Goal: Information Seeking & Learning: Learn about a topic

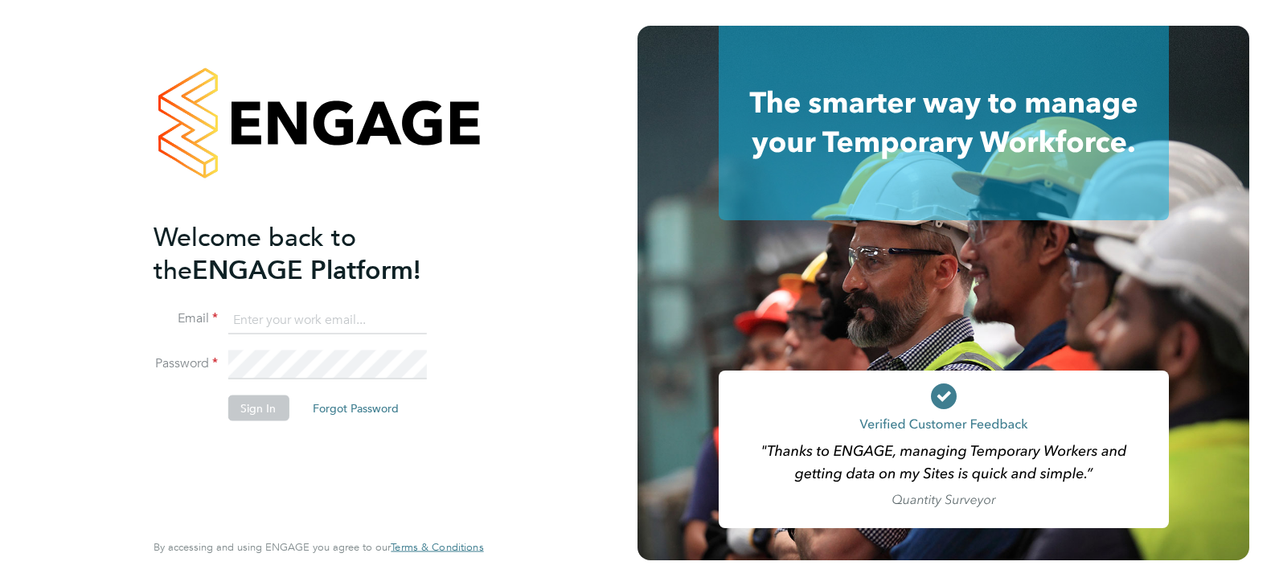
type input "[EMAIL_ADDRESS][DOMAIN_NAME]"
click at [264, 402] on button "Sign In" at bounding box center [257, 408] width 61 height 26
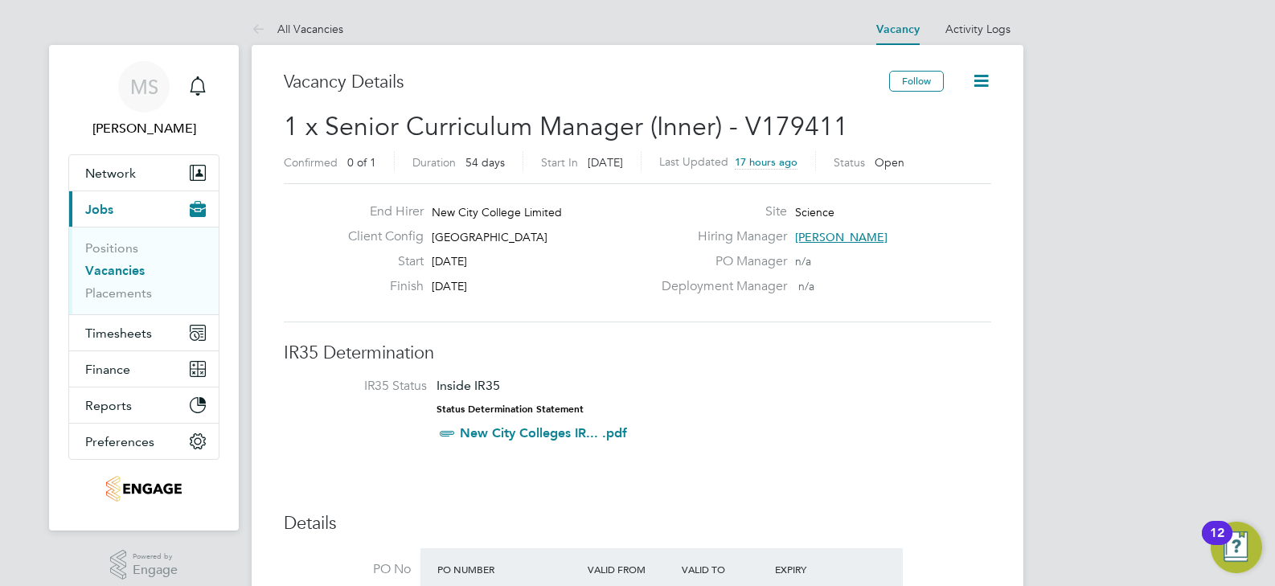
click at [862, 238] on span "Iqbal Hussain" at bounding box center [841, 237] width 92 height 14
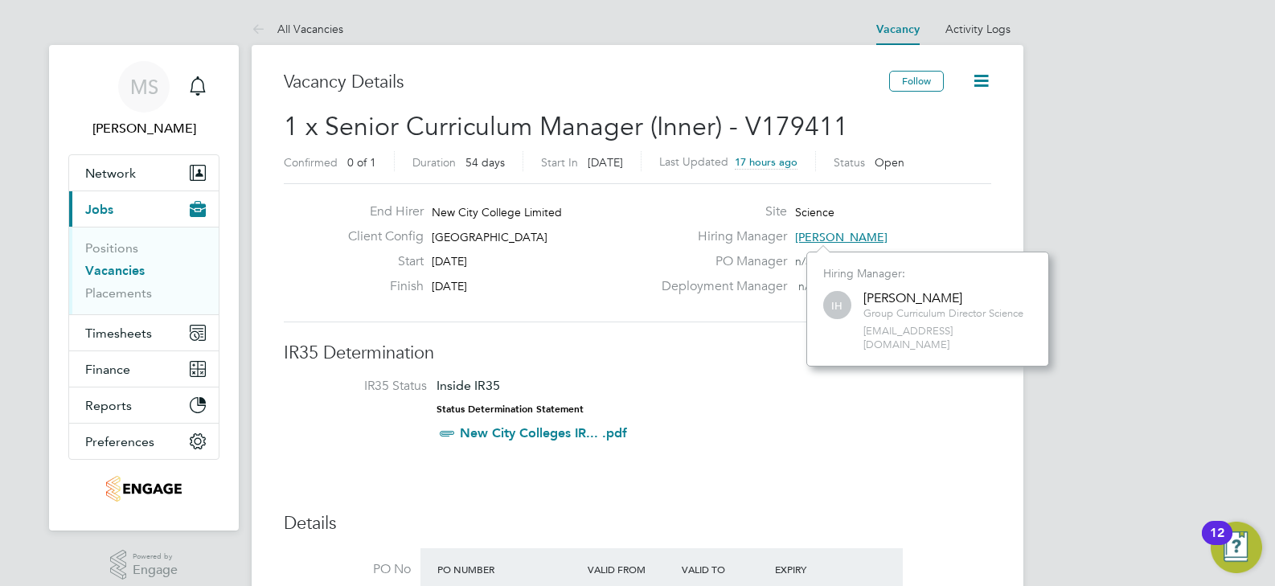
scroll to position [101, 242]
click at [907, 330] on span "iqbal.hussain@ncclondon.ac.uk" at bounding box center [947, 338] width 169 height 27
copy div "iqbal.hussain@ncclondon.ac.uk"
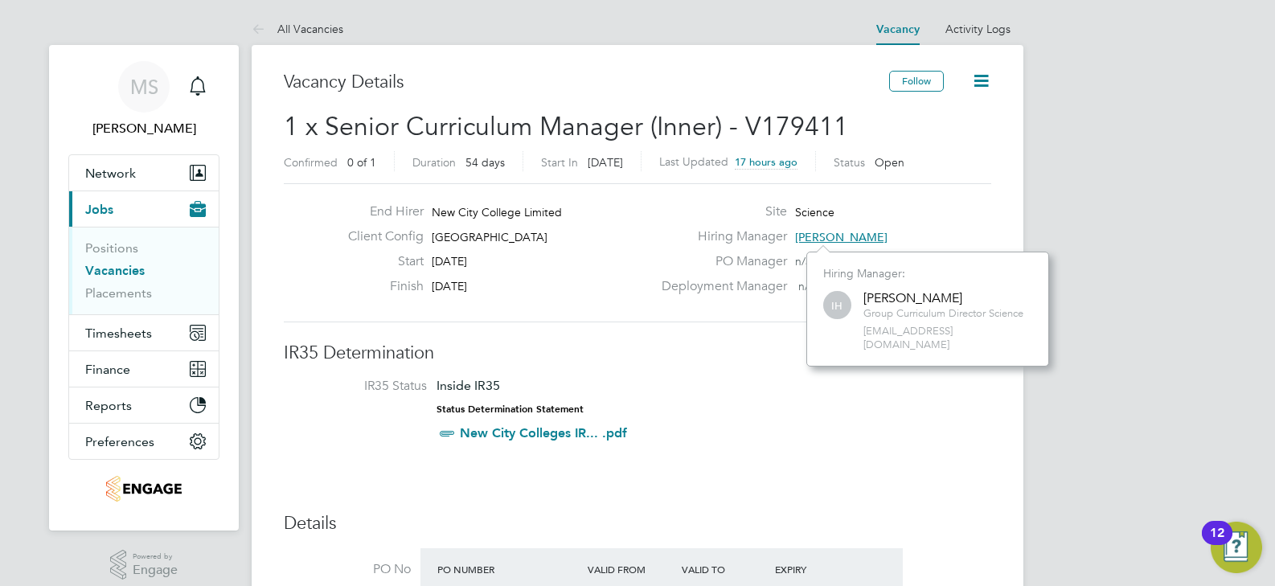
click at [956, 381] on li "IR35 Status Inside IR35 Status Determination Statement New City Colleges IR... …" at bounding box center [637, 413] width 675 height 70
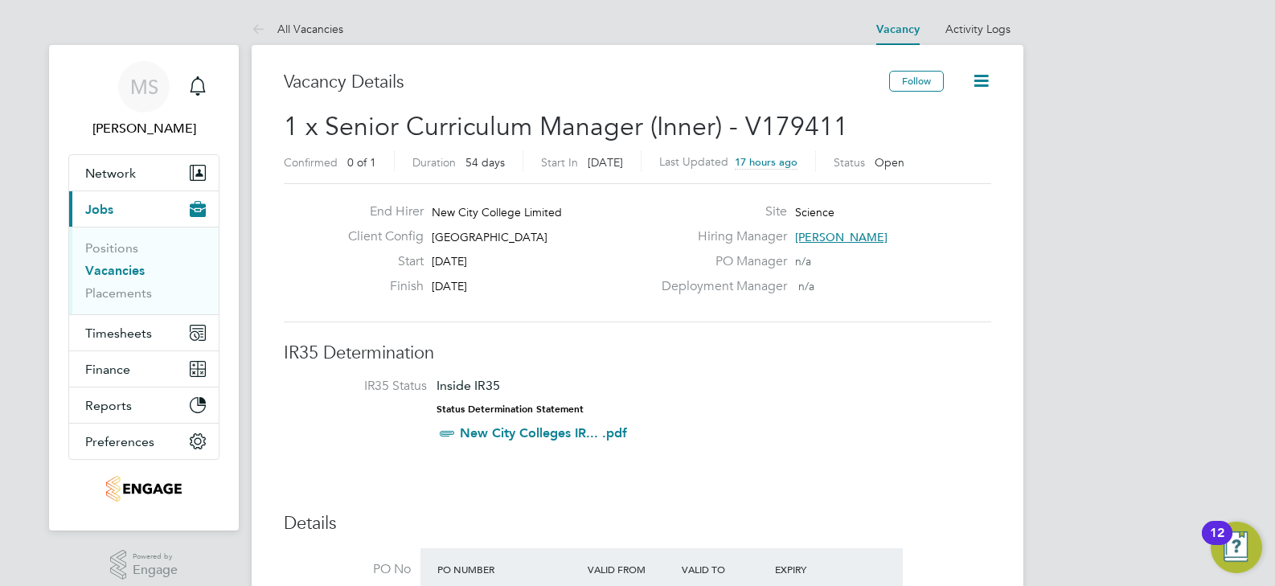
click at [817, 214] on span "Science" at bounding box center [814, 212] width 39 height 14
click at [830, 211] on span "Science" at bounding box center [814, 212] width 39 height 14
drag, startPoint x: 833, startPoint y: 211, endPoint x: 770, endPoint y: 211, distance: 63.5
click at [770, 211] on div "Site Science" at bounding box center [825, 215] width 346 height 25
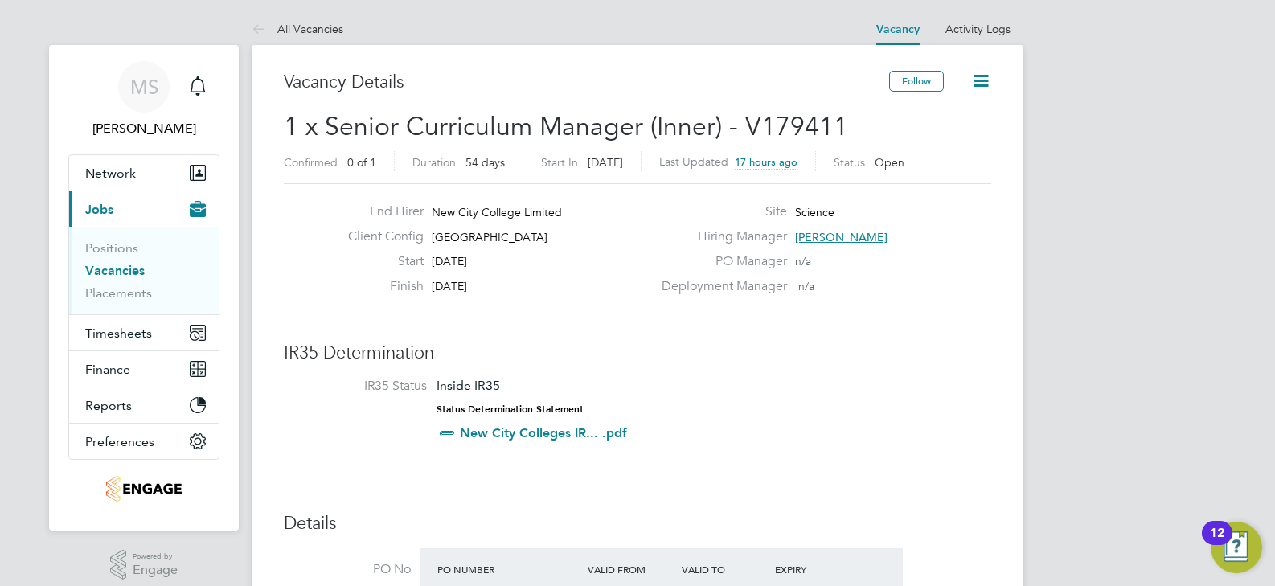
click at [820, 201] on div "End Hirer New City College Limited Client Config Tower Hamlets Campus Start 01 …" at bounding box center [637, 252] width 707 height 139
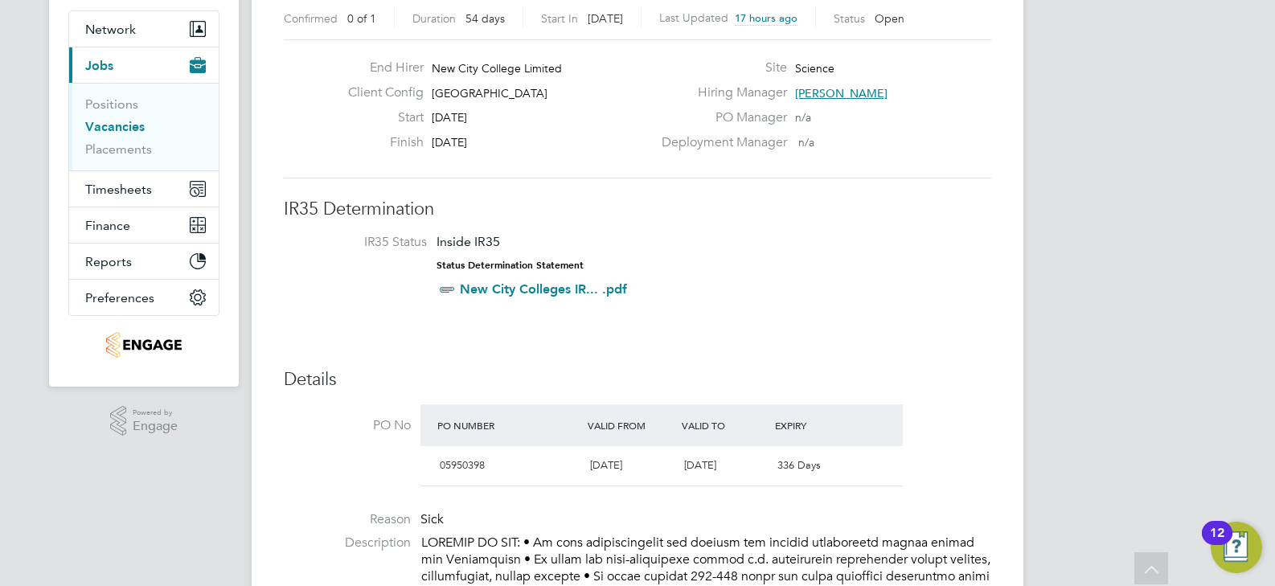
scroll to position [0, 0]
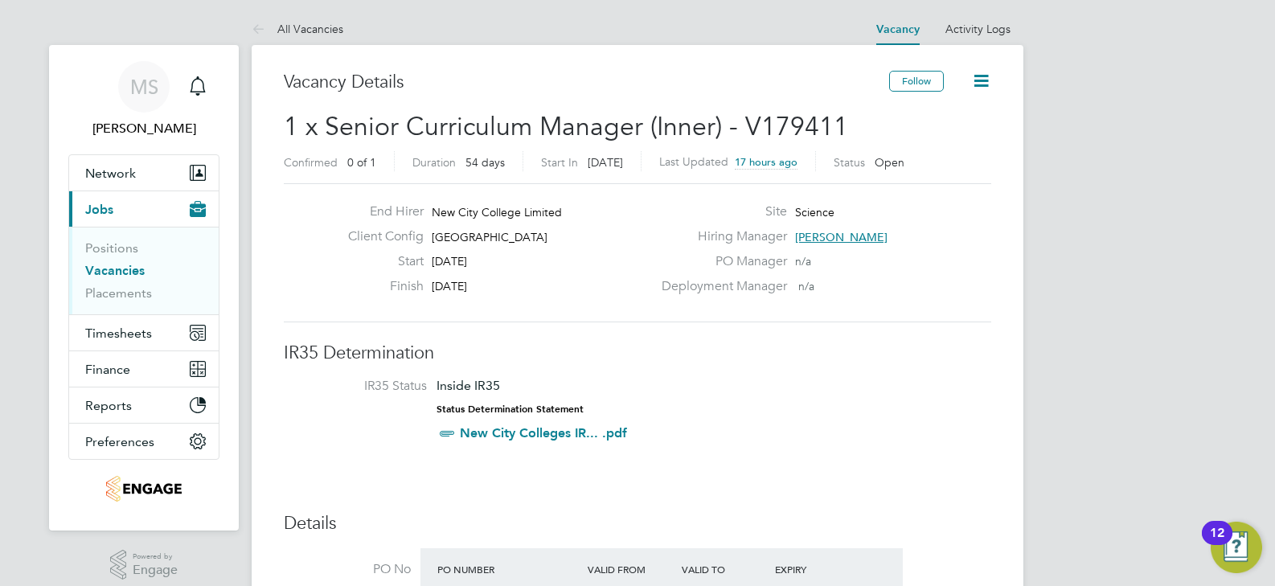
click at [282, 23] on link "All Vacancies" at bounding box center [298, 29] width 92 height 14
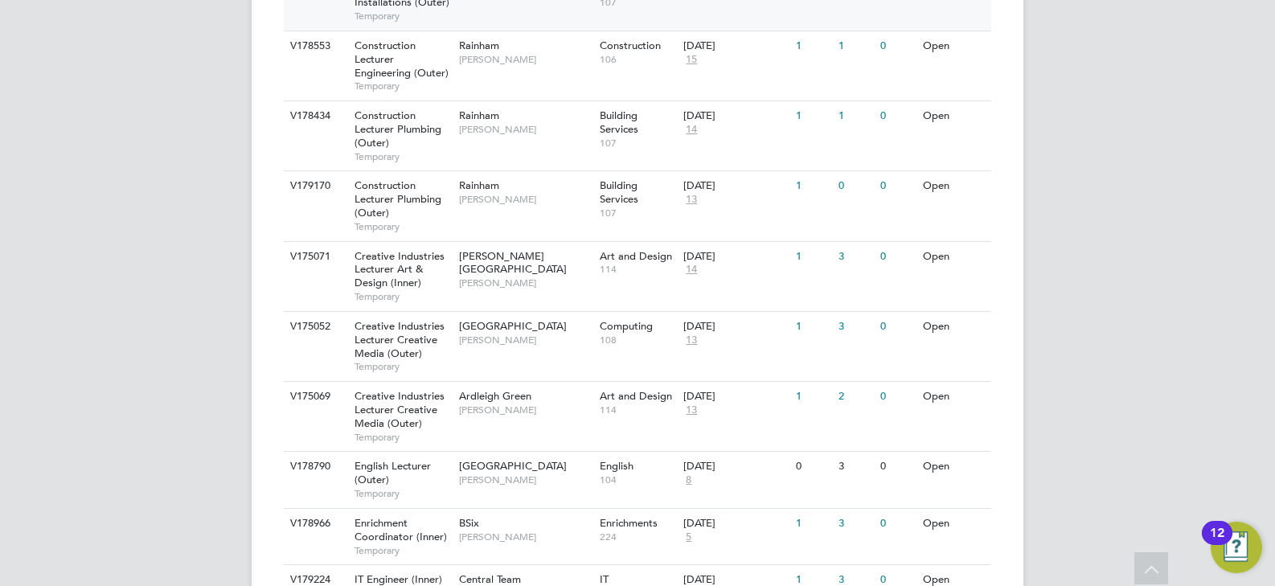
scroll to position [1366, 0]
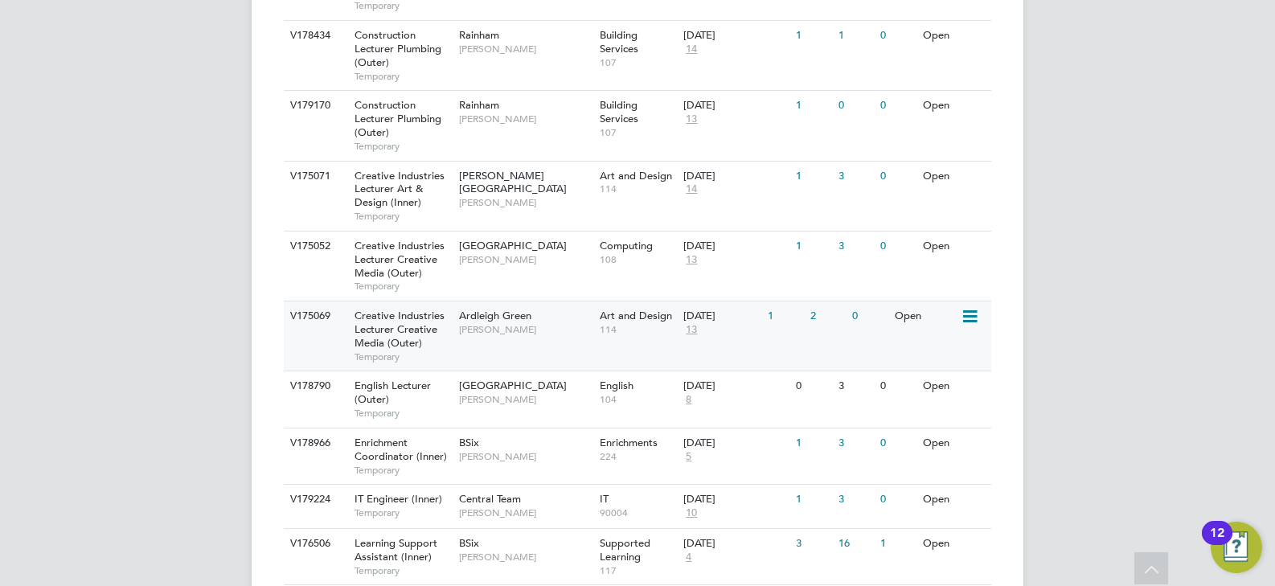
click at [575, 301] on div "Ardleigh Green Christopher Butler" at bounding box center [525, 322] width 141 height 42
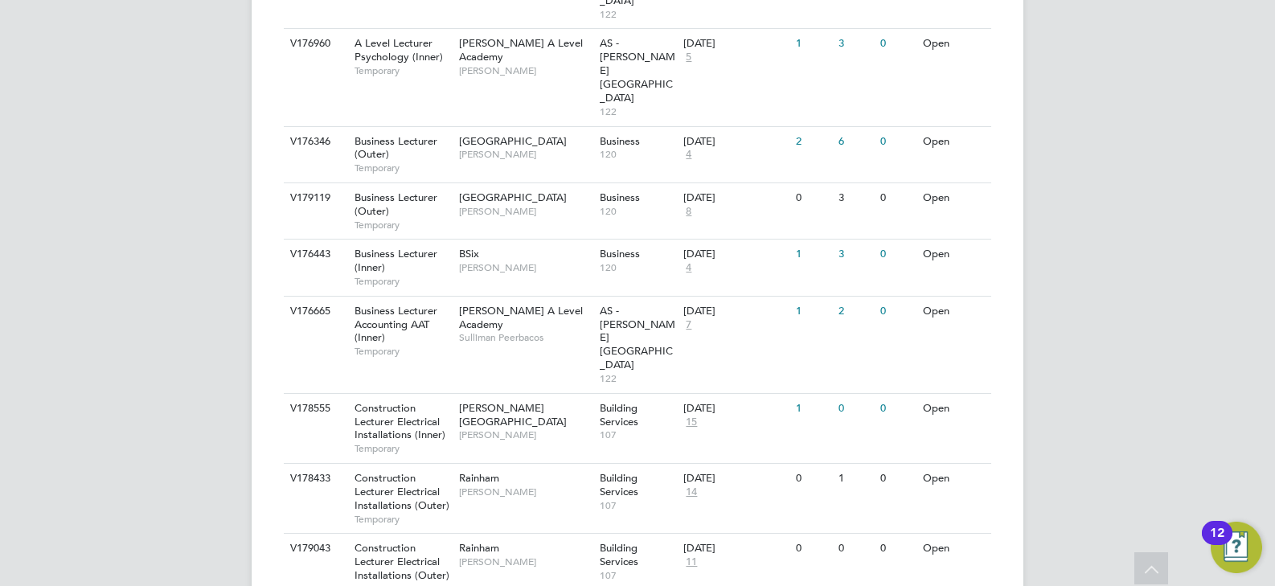
scroll to position [321, 0]
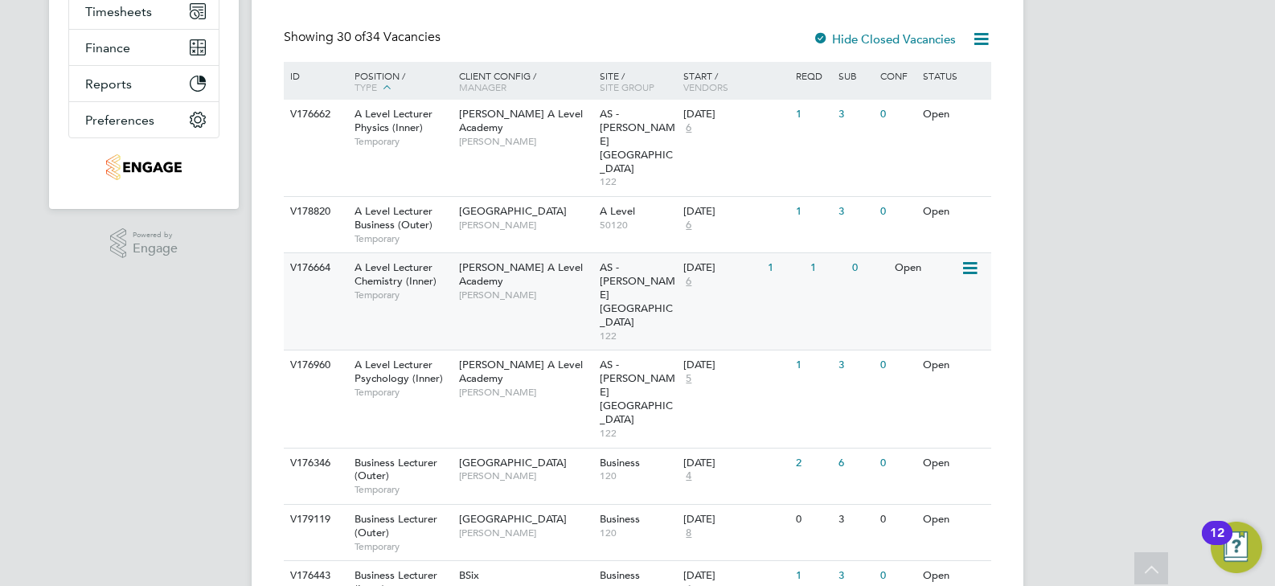
click at [557, 253] on div "Attlee A Level Academy Kerry Baker" at bounding box center [525, 280] width 141 height 55
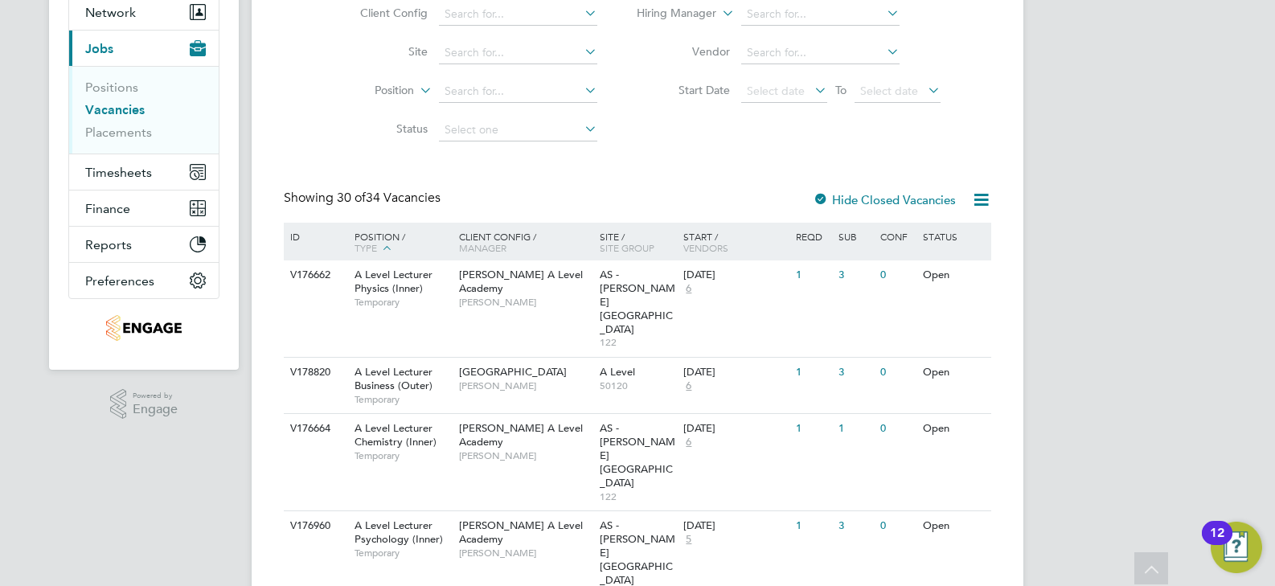
scroll to position [241, 0]
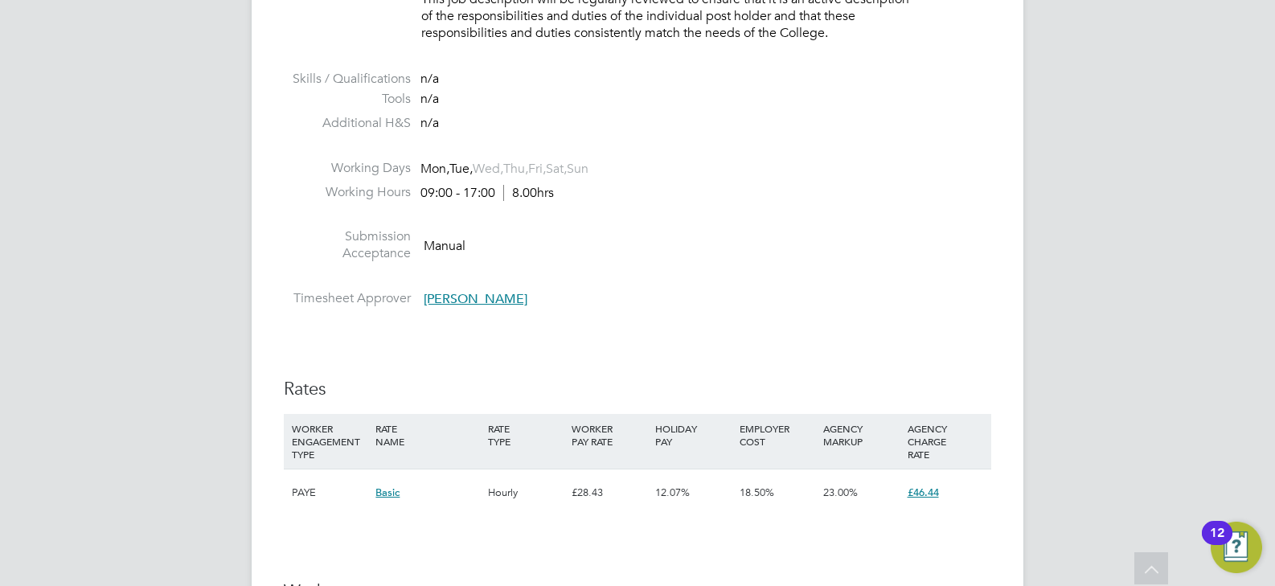
scroll to position [1710, 0]
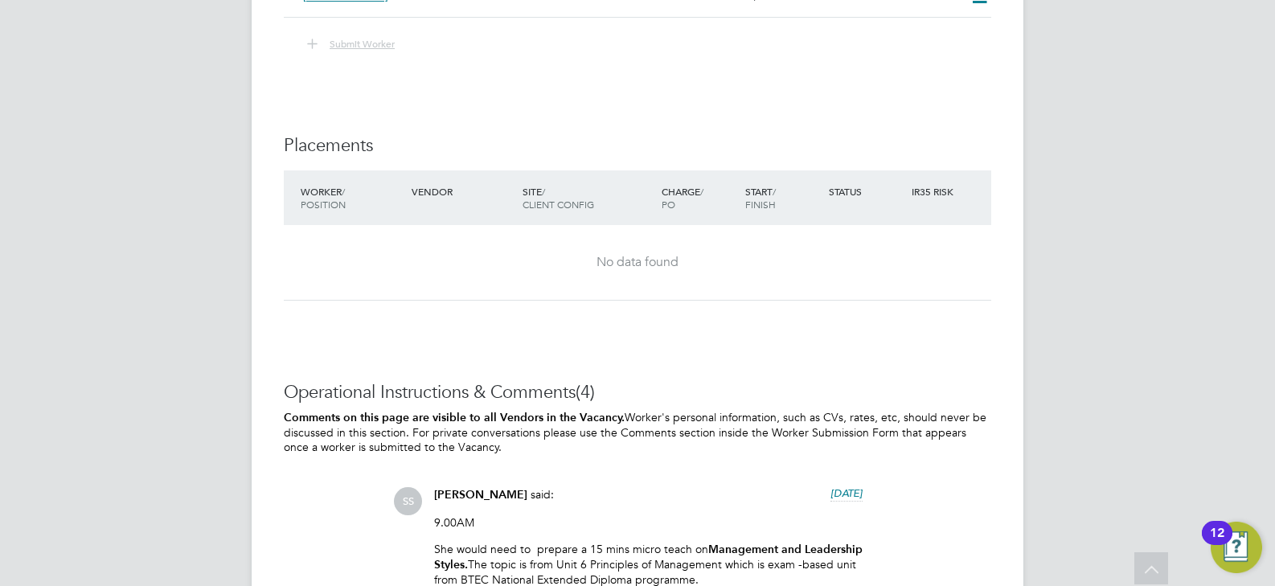
scroll to position [2250, 0]
